Goal: Information Seeking & Learning: Learn about a topic

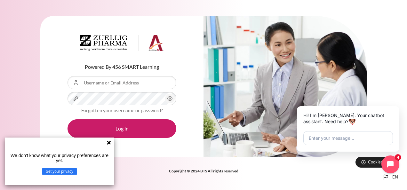
click at [108, 142] on icon at bounding box center [109, 143] width 4 height 4
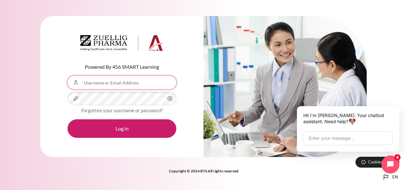
click at [113, 81] on input "Username or Email Address" at bounding box center [121, 82] width 109 height 13
type input "[EMAIL_ADDRESS][DOMAIN_NAME]"
click at [67, 119] on button "Log in" at bounding box center [121, 128] width 109 height 19
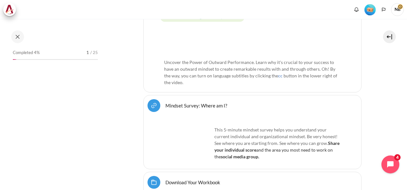
scroll to position [270, 0]
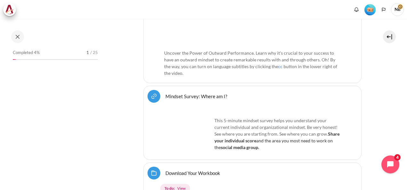
click at [91, 59] on div at bounding box center [55, 59] width 85 height 1
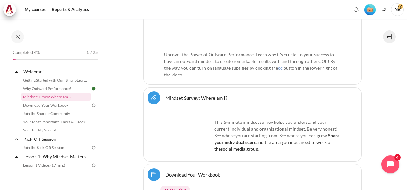
scroll to position [287, 0]
click at [77, 106] on link "Download Your Workbook" at bounding box center [56, 105] width 70 height 8
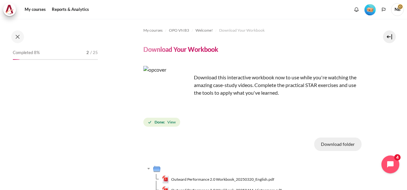
click at [330, 145] on button "Download folder" at bounding box center [337, 143] width 47 height 13
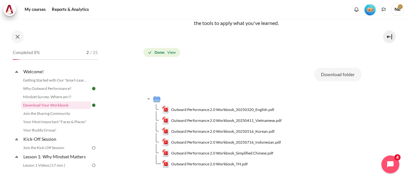
scroll to position [71, 0]
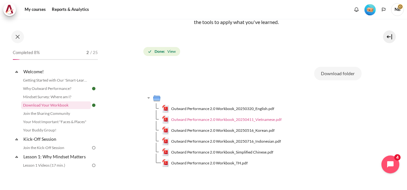
click at [226, 120] on span "Outward Performance 2.0 Workbook_20250411_Vietnamese.pdf" at bounding box center [226, 120] width 110 height 6
click at [53, 145] on link "Join the Kick-Off Session" at bounding box center [56, 148] width 70 height 8
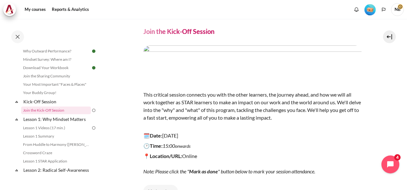
scroll to position [18, 0]
click at [54, 69] on link "Download Your Workbook" at bounding box center [56, 68] width 70 height 8
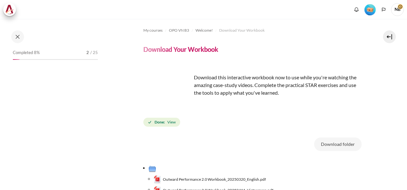
click at [200, 177] on span "Outward Performance 2.0 Workbook_20250320_English.pdf" at bounding box center [214, 180] width 103 height 6
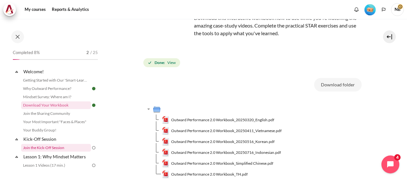
click at [75, 149] on link "Join the Kick-Off Session" at bounding box center [56, 148] width 70 height 8
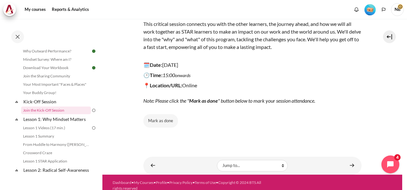
scroll to position [88, 0]
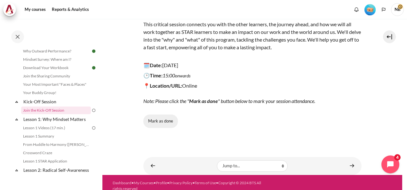
click at [164, 123] on button "Mark as done" at bounding box center [160, 120] width 35 height 13
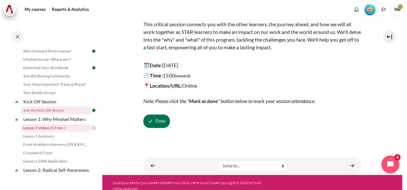
click at [73, 127] on link "Lesson 1 Videos (17 min.)" at bounding box center [56, 128] width 70 height 8
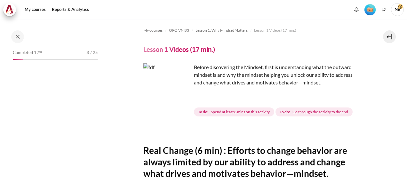
scroll to position [55, 0]
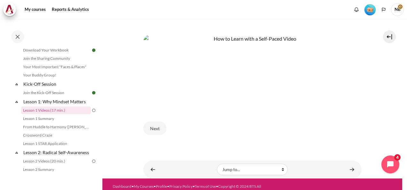
scroll to position [298, 0]
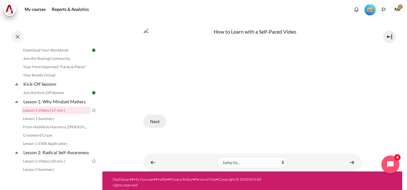
click at [155, 117] on button "Next" at bounding box center [154, 120] width 23 height 13
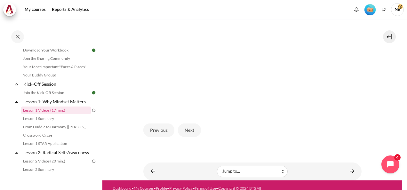
scroll to position [180, 0]
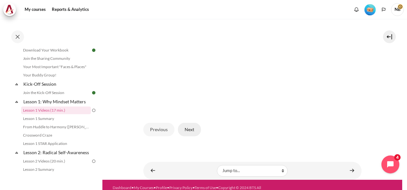
click at [192, 125] on button "Next" at bounding box center [189, 129] width 23 height 13
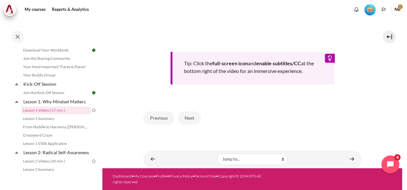
scroll to position [298, 0]
click at [192, 118] on button "Next" at bounding box center [189, 117] width 23 height 13
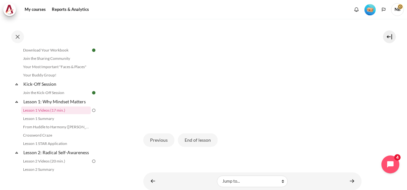
scroll to position [179, 0]
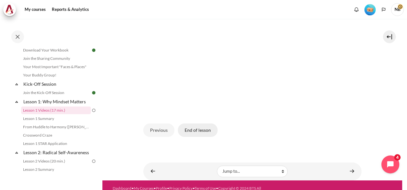
click at [200, 137] on button "End of lesson" at bounding box center [198, 129] width 40 height 13
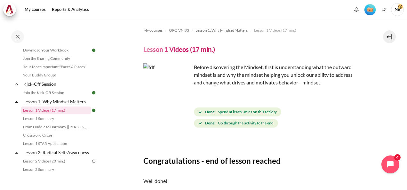
scroll to position [69, 0]
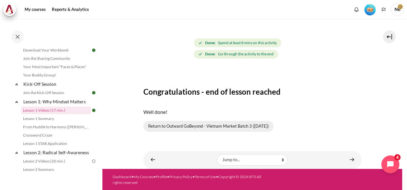
click at [197, 125] on link "Return to Outward GoBeyond - Vietnam Market Batch 3 (Oct 2025)" at bounding box center [208, 126] width 130 height 11
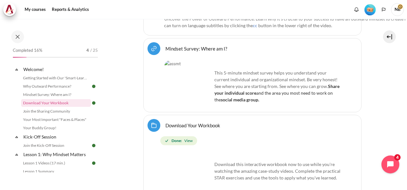
scroll to position [353, 0]
click at [224, 76] on p "This 5-minute mindset survey helps you understand your current individual and o…" at bounding box center [252, 86] width 177 height 34
click at [177, 68] on img "Content" at bounding box center [188, 84] width 48 height 48
click at [190, 60] on img "Content" at bounding box center [188, 84] width 48 height 48
click at [82, 93] on link "Mindset Survey: Where am I?" at bounding box center [56, 95] width 70 height 8
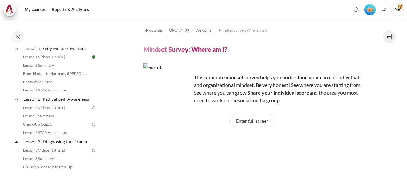
scroll to position [109, 0]
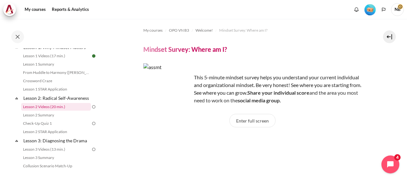
click at [78, 111] on link "Lesson 2 Videos (20 min.)" at bounding box center [56, 107] width 70 height 8
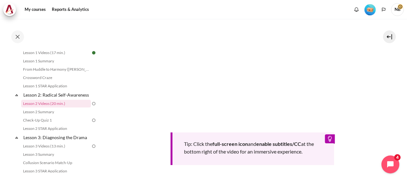
scroll to position [193, 0]
